Goal: Task Accomplishment & Management: Use online tool/utility

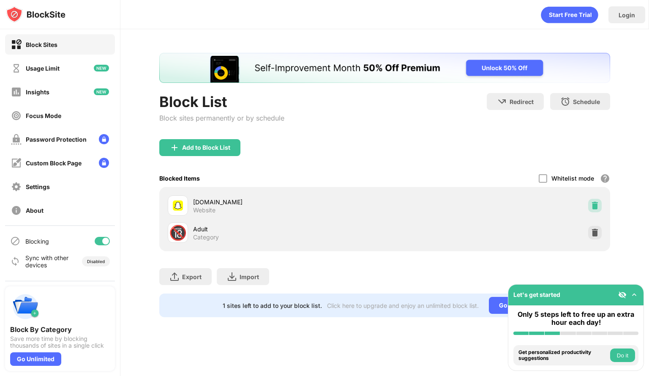
click at [597, 203] on img at bounding box center [595, 205] width 8 height 8
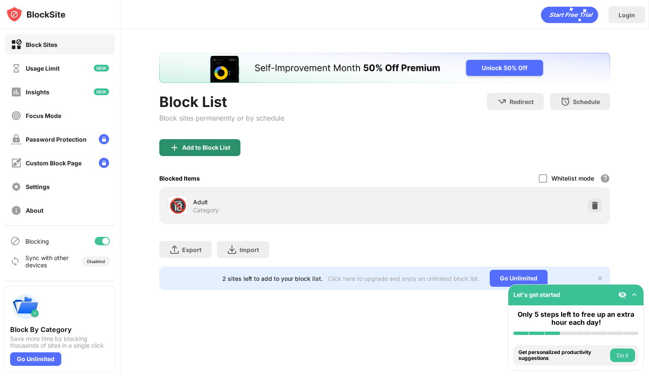
click at [210, 148] on div "Add to Block List" at bounding box center [206, 147] width 48 height 7
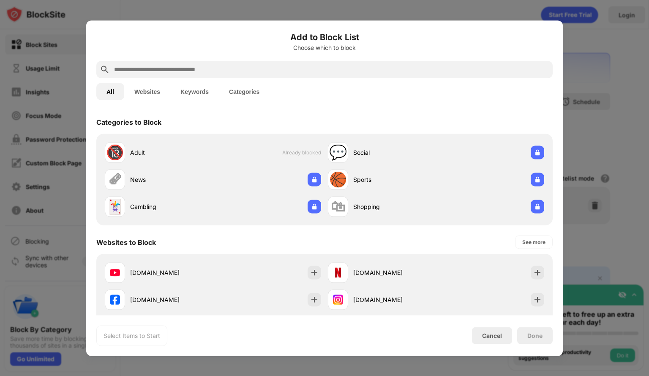
click at [179, 69] on input "text" at bounding box center [331, 69] width 436 height 10
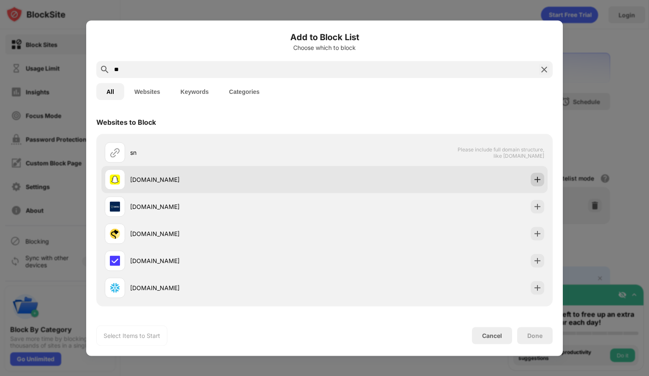
type input "**"
click at [534, 182] on img at bounding box center [538, 179] width 8 height 8
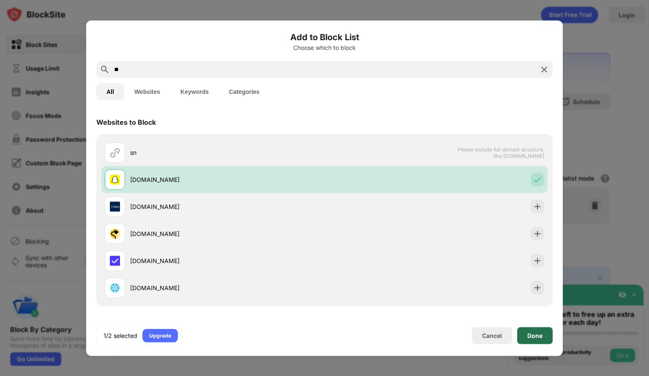
click at [539, 334] on div "Done" at bounding box center [535, 335] width 15 height 7
